Goal: Task Accomplishment & Management: Use online tool/utility

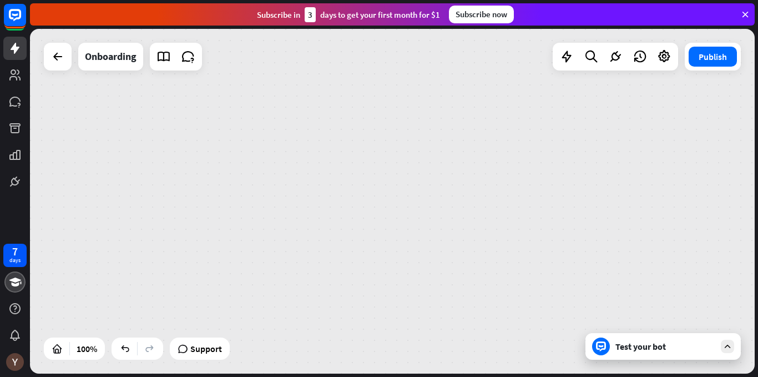
click at [741, 13] on icon at bounding box center [745, 14] width 10 height 10
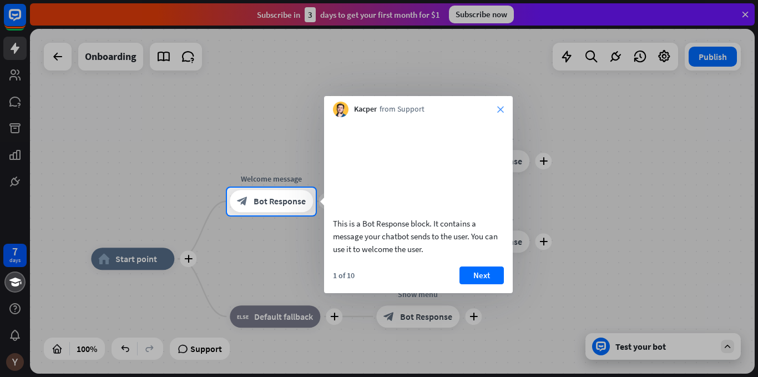
click at [497, 118] on div "Kacper from Support close This is a Bot Response block. It contains a message y…" at bounding box center [418, 194] width 189 height 197
click at [479, 284] on button "Next" at bounding box center [481, 275] width 44 height 18
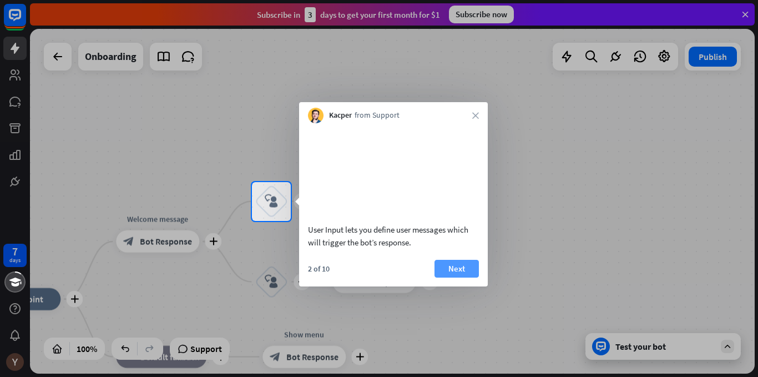
click at [470, 277] on button "Next" at bounding box center [456, 269] width 44 height 18
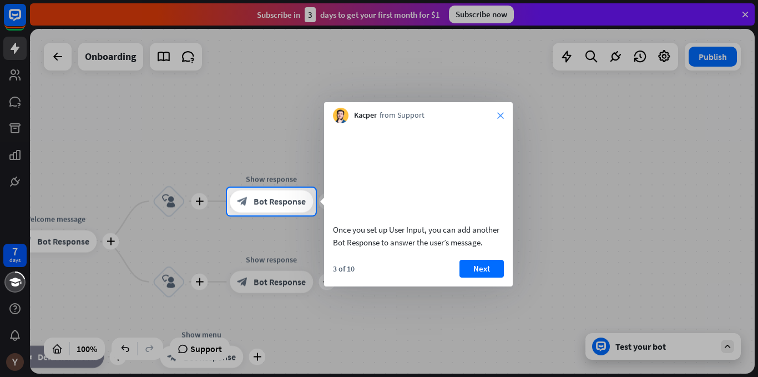
click at [499, 113] on icon "close" at bounding box center [500, 115] width 7 height 7
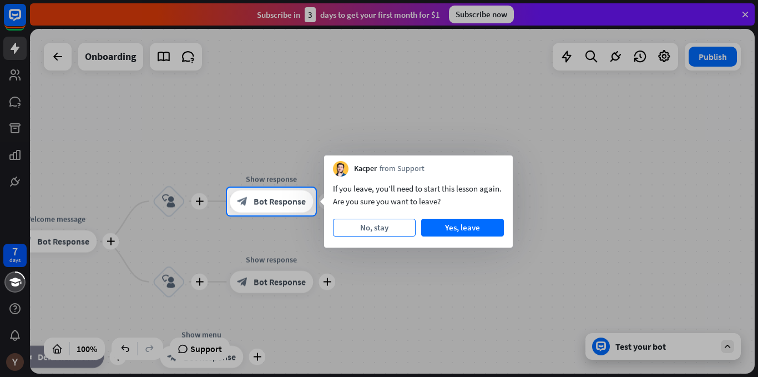
click at [379, 229] on button "No, stay" at bounding box center [374, 228] width 83 height 18
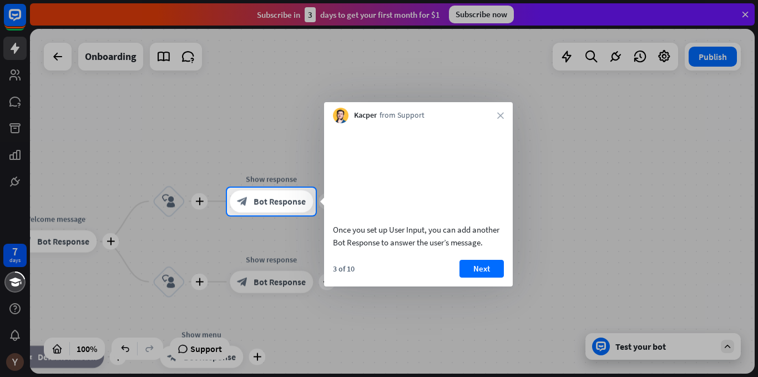
click at [496, 114] on div "Kacper from Support close" at bounding box center [418, 112] width 189 height 21
click at [637, 348] on div at bounding box center [379, 296] width 758 height 162
click at [740, 13] on div at bounding box center [379, 94] width 758 height 188
click at [500, 116] on icon "close" at bounding box center [500, 115] width 7 height 7
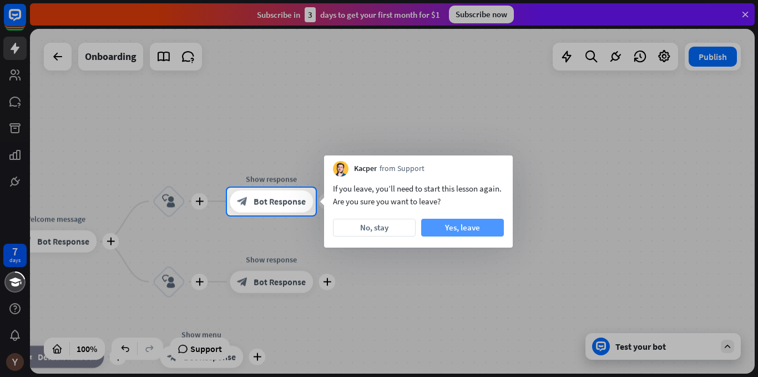
click at [456, 229] on button "Yes, leave" at bounding box center [462, 228] width 83 height 18
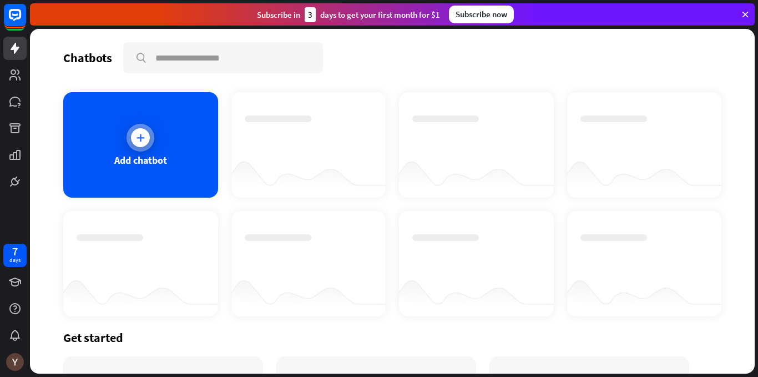
click at [134, 149] on div at bounding box center [140, 138] width 28 height 28
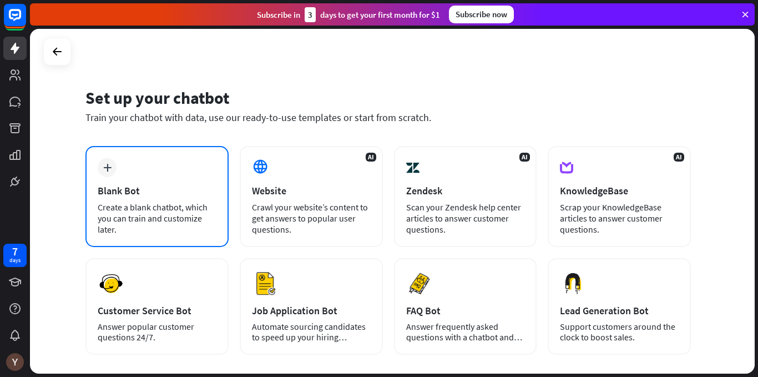
click at [131, 177] on div "plus Blank Bot Create a blank chatbot, which you can train and customize later." at bounding box center [156, 196] width 143 height 101
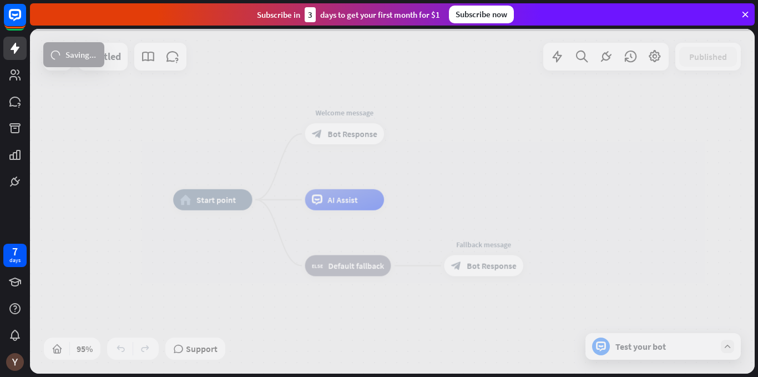
click at [741, 14] on icon at bounding box center [745, 14] width 10 height 10
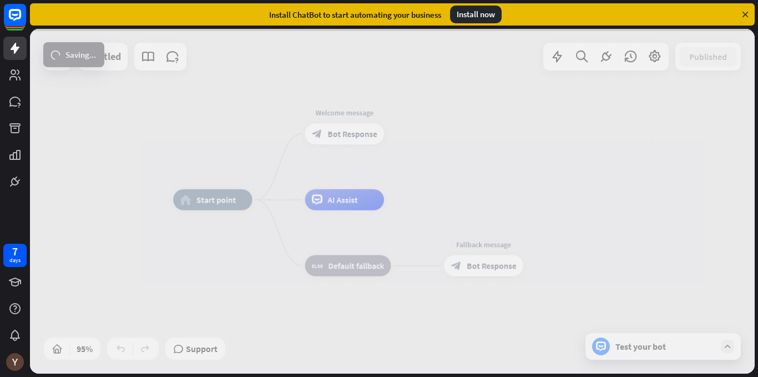
click at [744, 14] on icon at bounding box center [745, 14] width 10 height 10
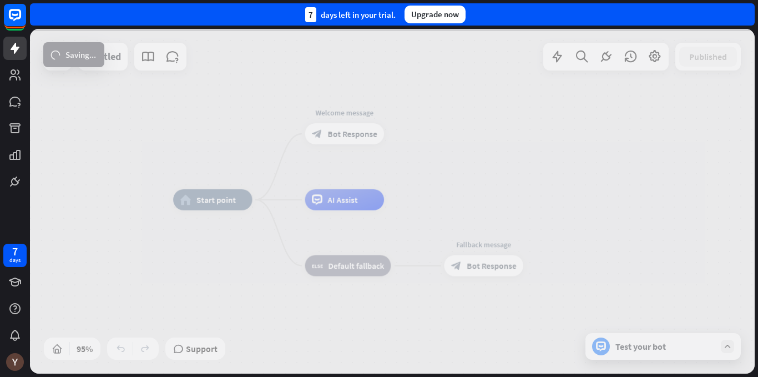
click at [744, 14] on div "7 days left in your trial. Upgrade now" at bounding box center [392, 14] width 724 height 22
click at [234, 347] on div at bounding box center [392, 201] width 724 height 344
